Goal: Find specific page/section: Find specific page/section

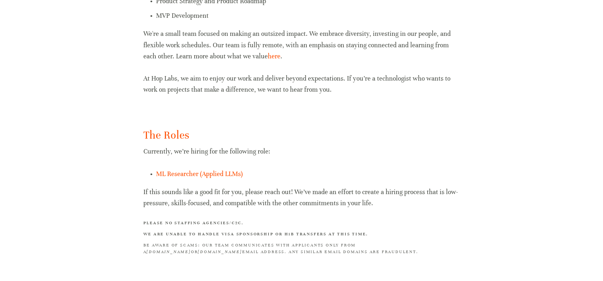
scroll to position [368, 0]
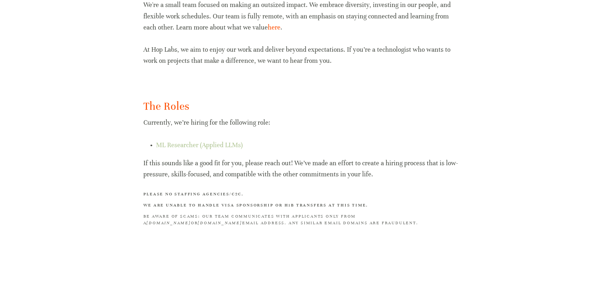
click at [192, 145] on link "ML Researcher (Applied LLMs)" at bounding box center [199, 145] width 87 height 8
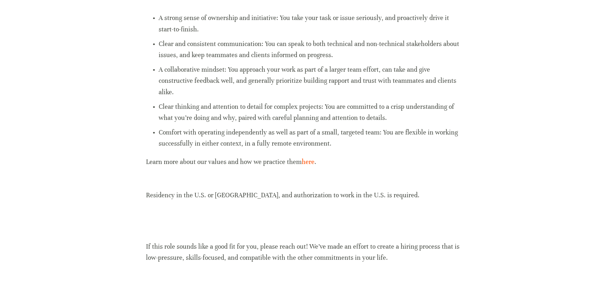
scroll to position [659, 0]
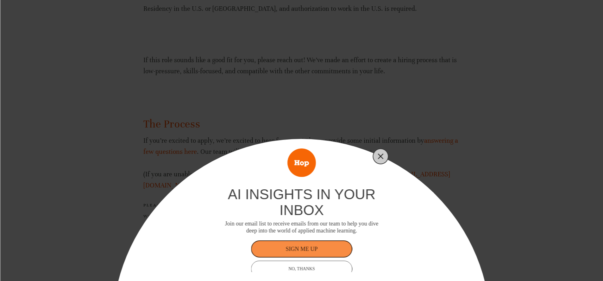
click at [380, 156] on line "Close" at bounding box center [380, 156] width 4 height 4
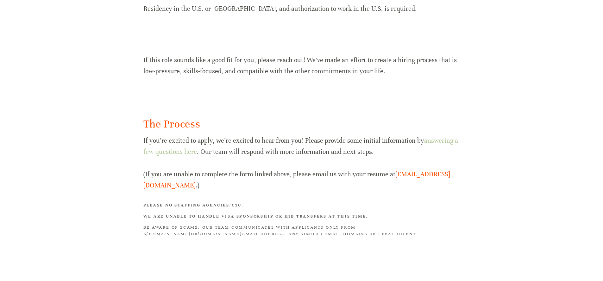
click at [433, 140] on link "answering a few questions here" at bounding box center [301, 145] width 316 height 19
